Goal: Browse casually: Explore the website without a specific task or goal

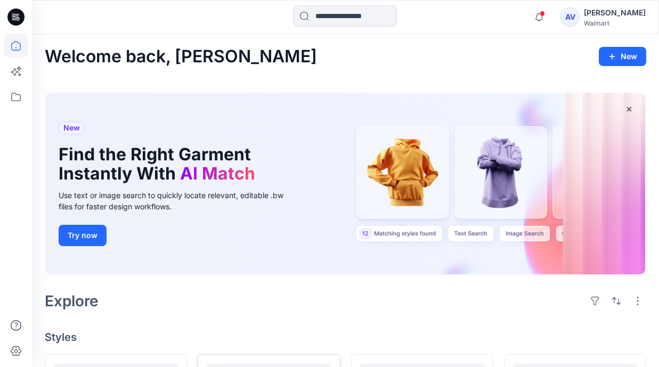
scroll to position [277, 0]
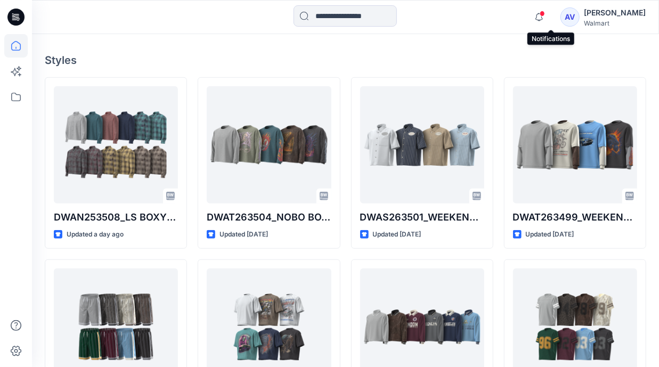
click at [545, 15] on span at bounding box center [541, 14] width 5 height 6
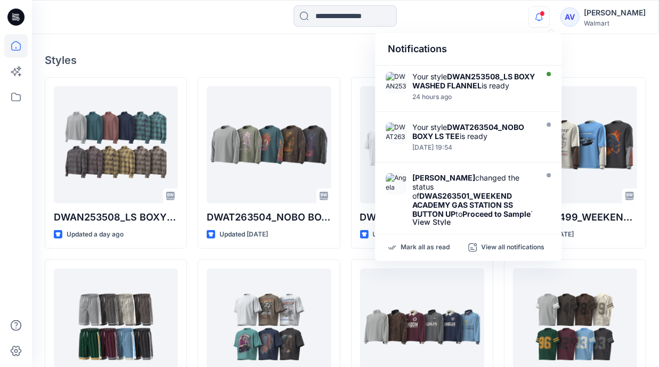
click at [501, 37] on div "Notifications" at bounding box center [468, 49] width 186 height 32
click at [541, 59] on div "Notifications" at bounding box center [468, 49] width 186 height 32
click at [567, 50] on div "Welcome back, [PERSON_NAME] New New Find the Right Garment Instantly With AI Ma…" at bounding box center [345, 210] width 627 height 907
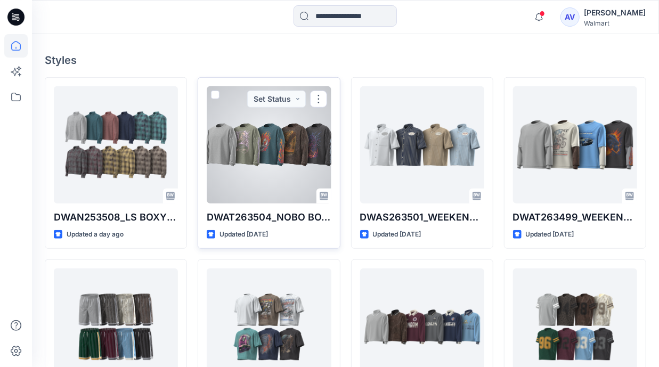
click at [281, 126] on div at bounding box center [269, 144] width 124 height 117
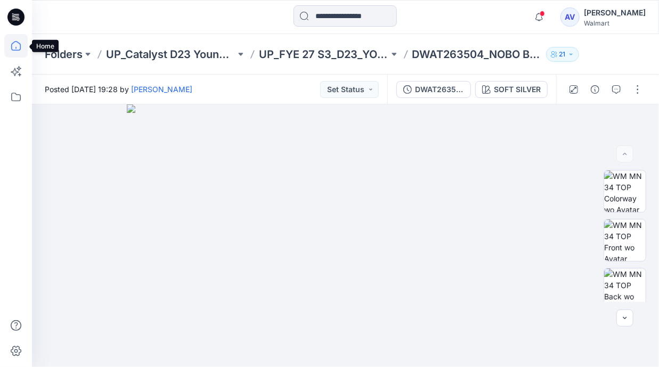
click at [13, 45] on icon at bounding box center [15, 45] width 23 height 23
